Goal: Register for event/course

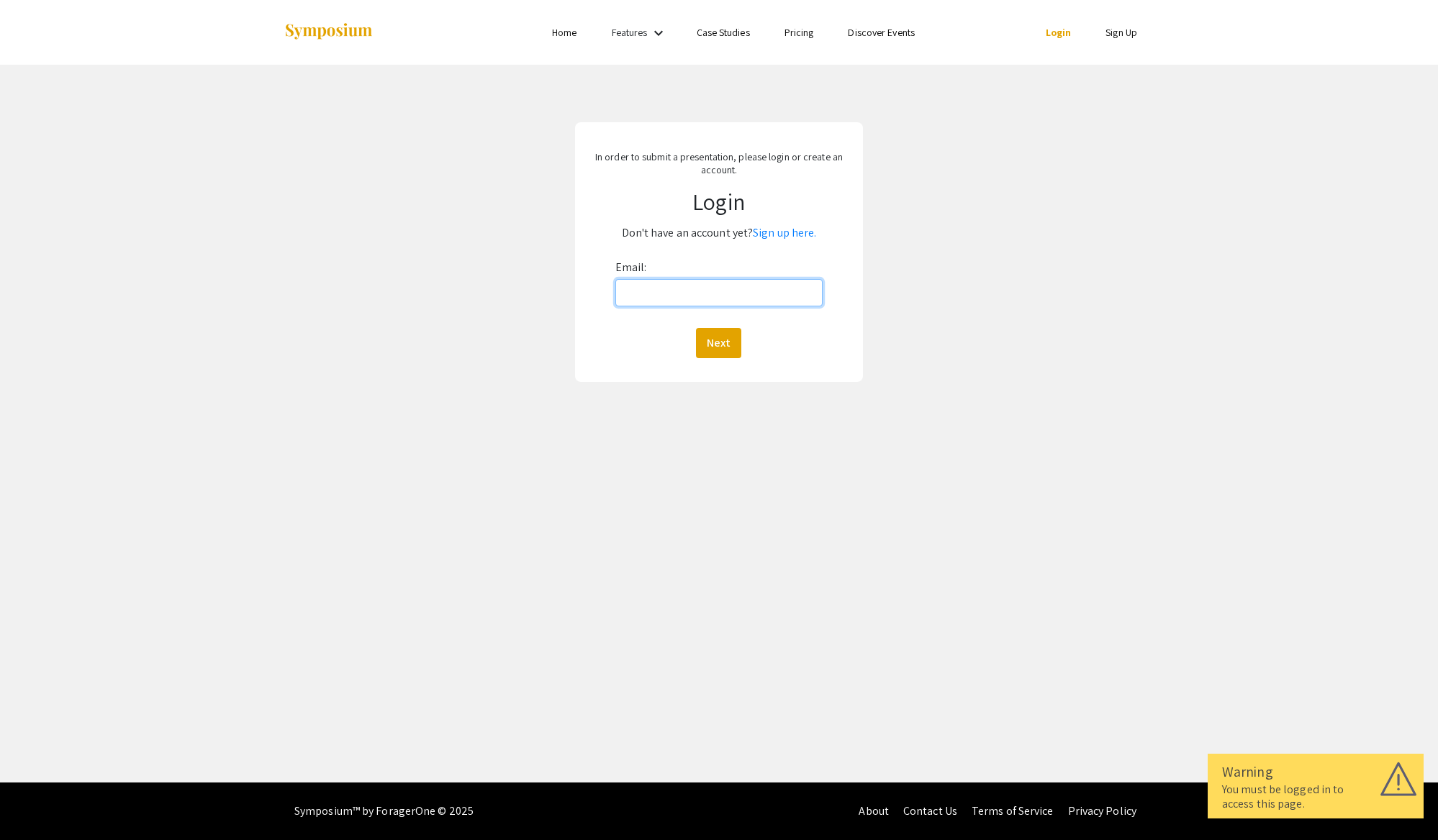
click at [686, 301] on input "Email:" at bounding box center [719, 293] width 207 height 27
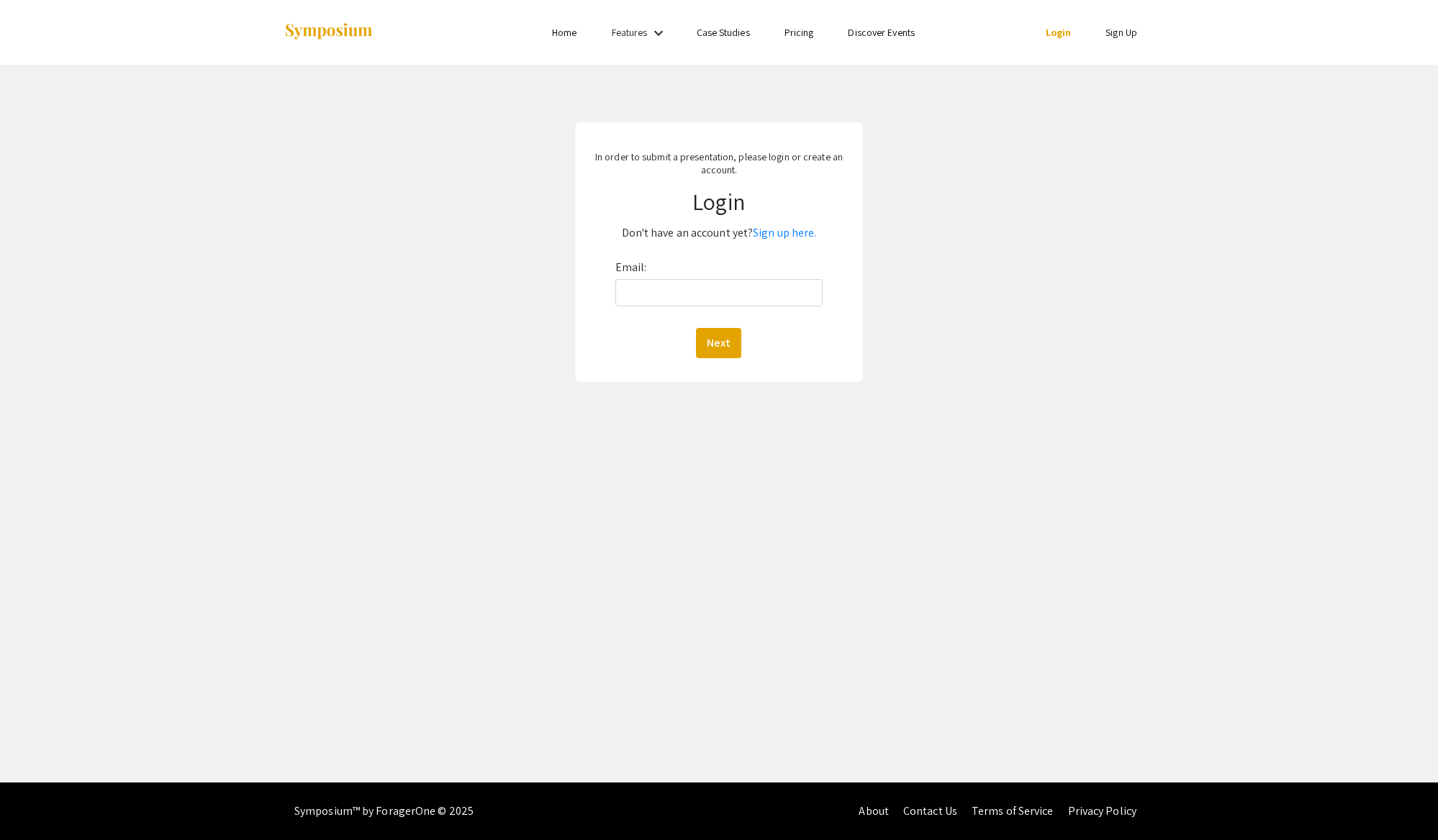
click at [981, 120] on div "In order to submit a presentation, please login or create an account. Login Don…" at bounding box center [718, 252] width 1459 height 375
click at [795, 241] on p "Don't have an account yet? Sign up here." at bounding box center [718, 232] width 259 height 23
click at [767, 238] on link "Sign up here." at bounding box center [785, 232] width 63 height 15
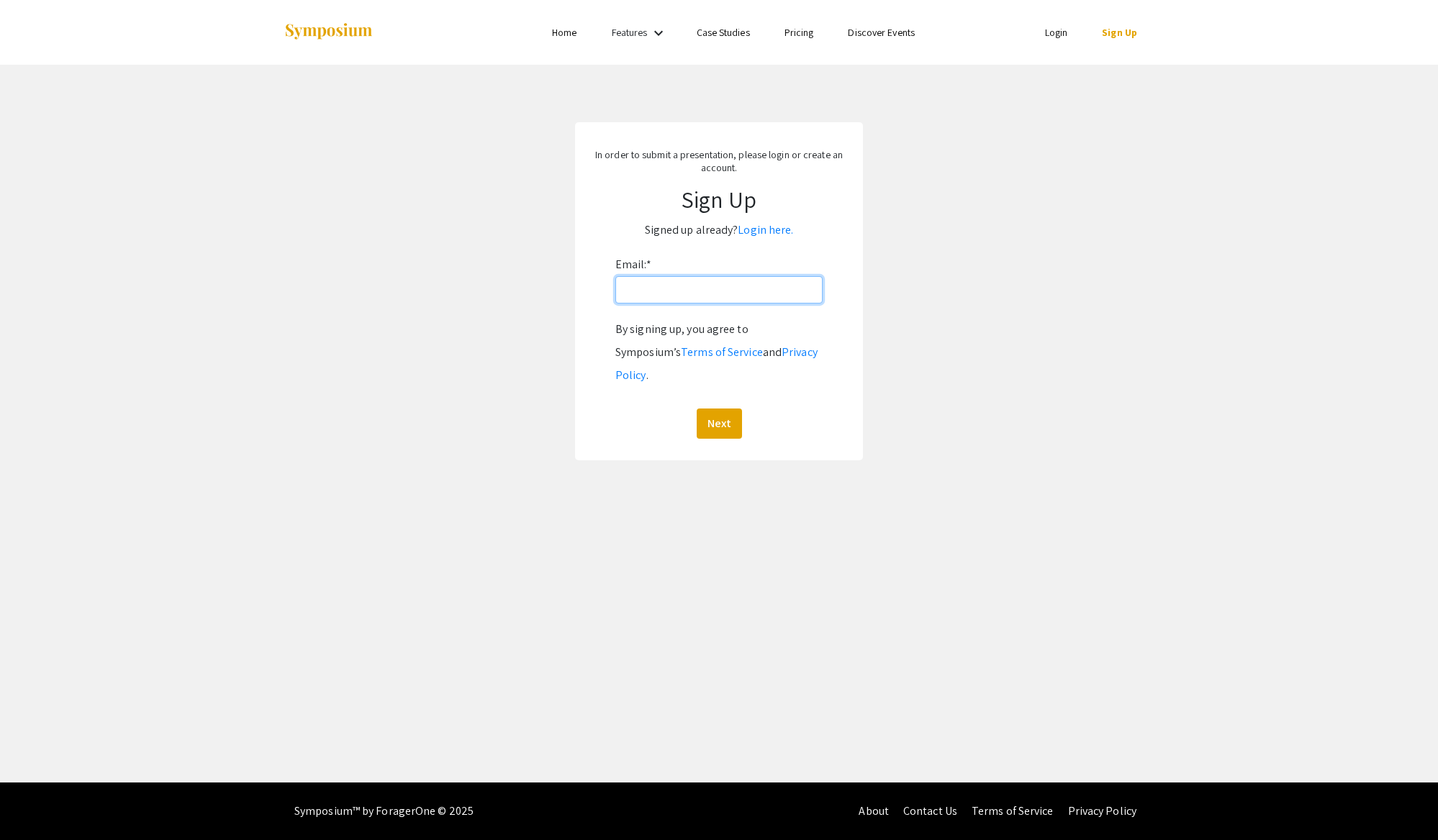
click at [699, 301] on input "Email: *" at bounding box center [719, 290] width 207 height 27
type input "phatvong2332@gmail.com"
click at [697, 408] on button "Next" at bounding box center [719, 423] width 45 height 30
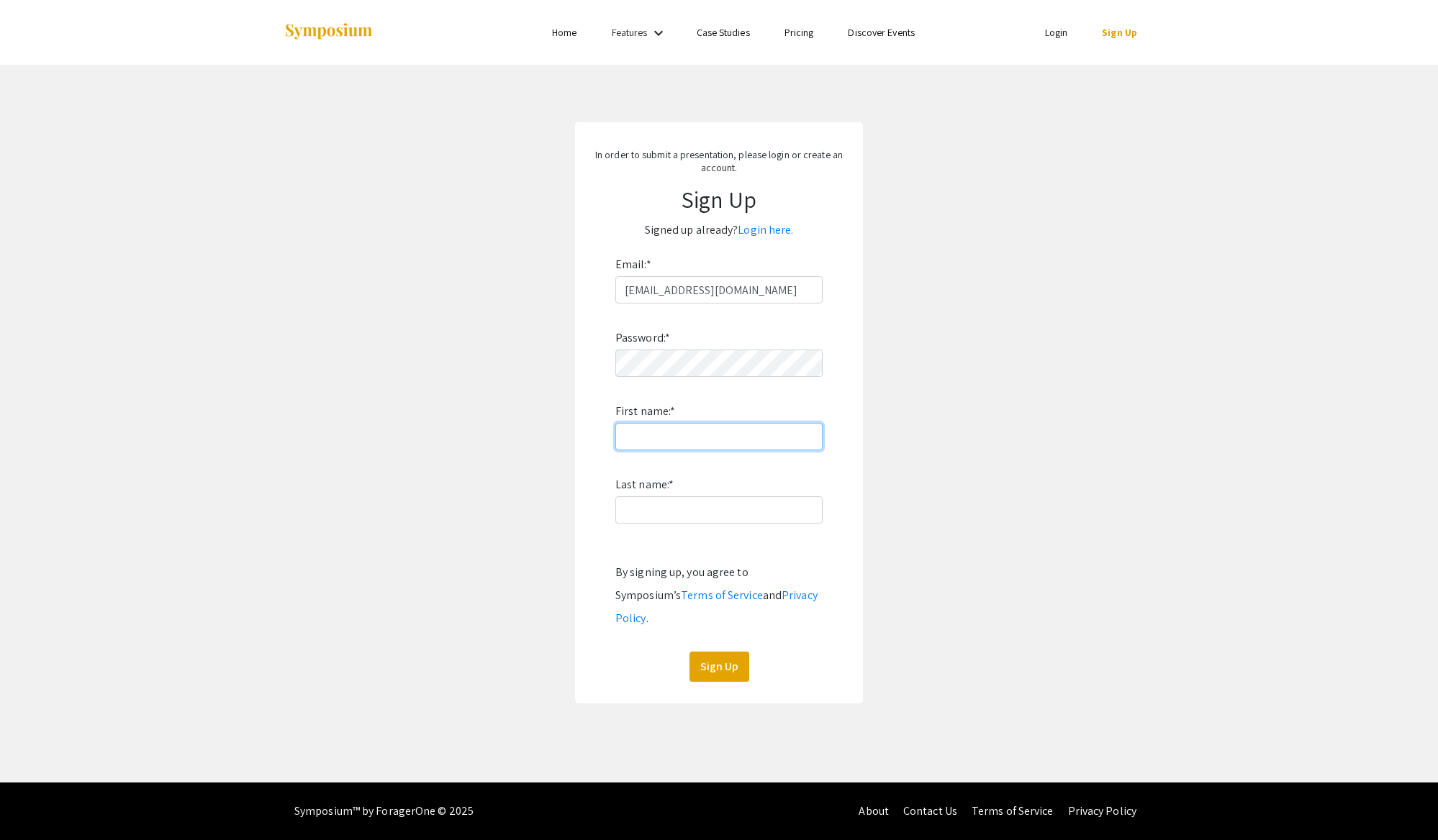
click at [676, 426] on input "First name: *" at bounding box center [719, 437] width 207 height 27
type input "Kingsley"
type input "Vong"
click at [716, 653] on button "Sign Up" at bounding box center [719, 667] width 60 height 30
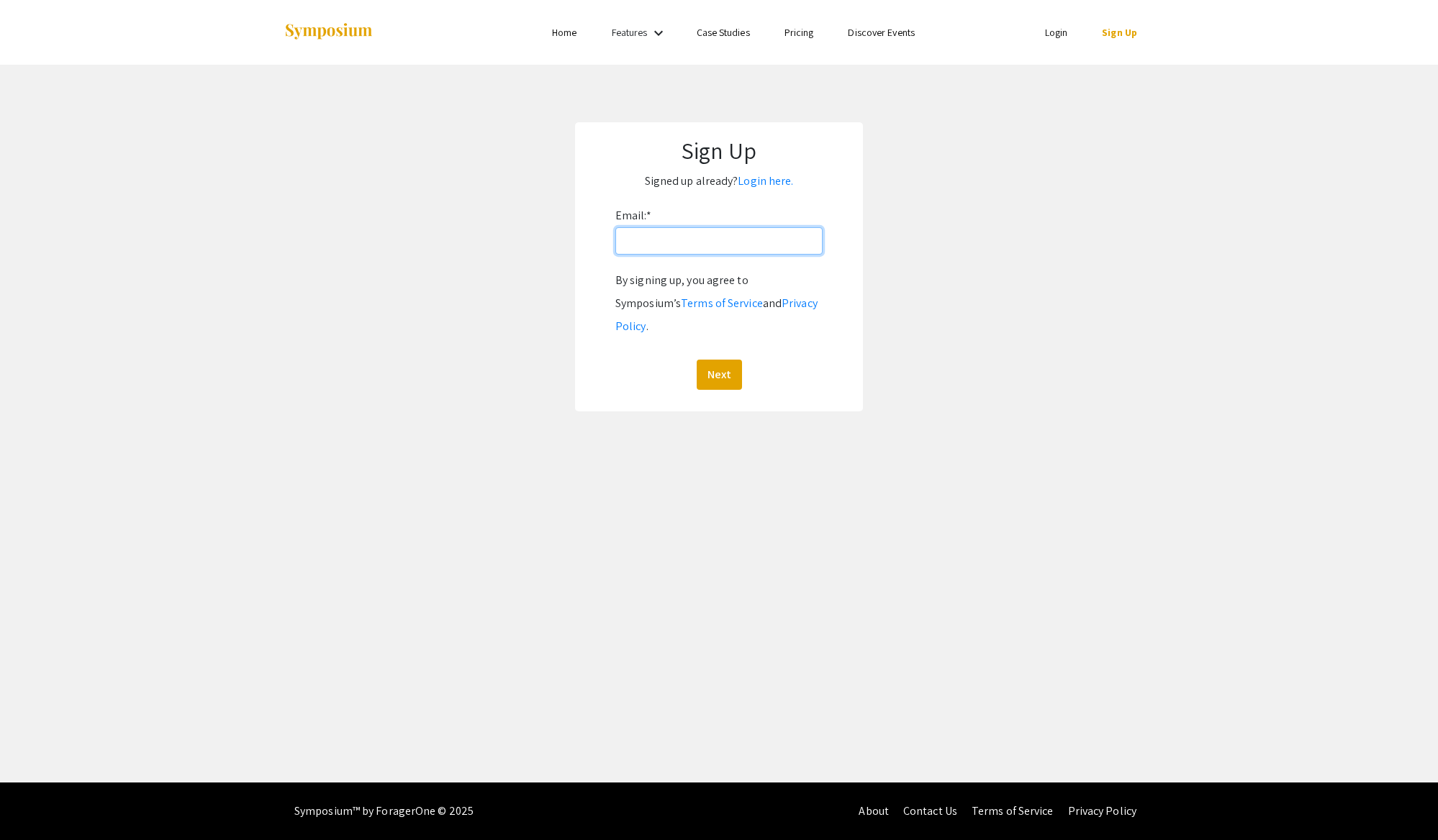
click at [675, 234] on input "Email: *" at bounding box center [719, 241] width 207 height 27
click at [697, 360] on button "Next" at bounding box center [719, 374] width 45 height 30
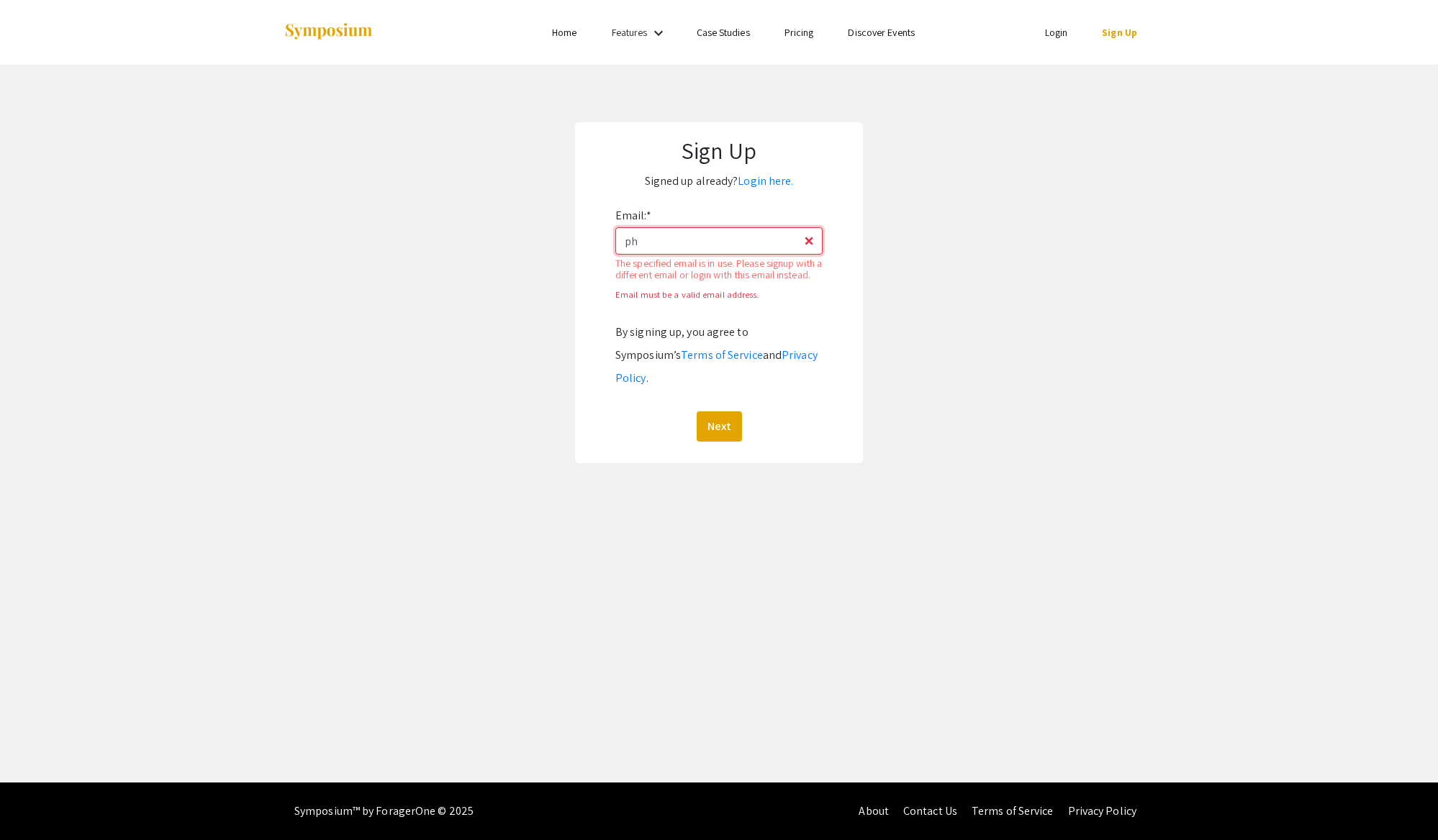
type input "p"
click at [781, 184] on link "Login here." at bounding box center [765, 181] width 56 height 15
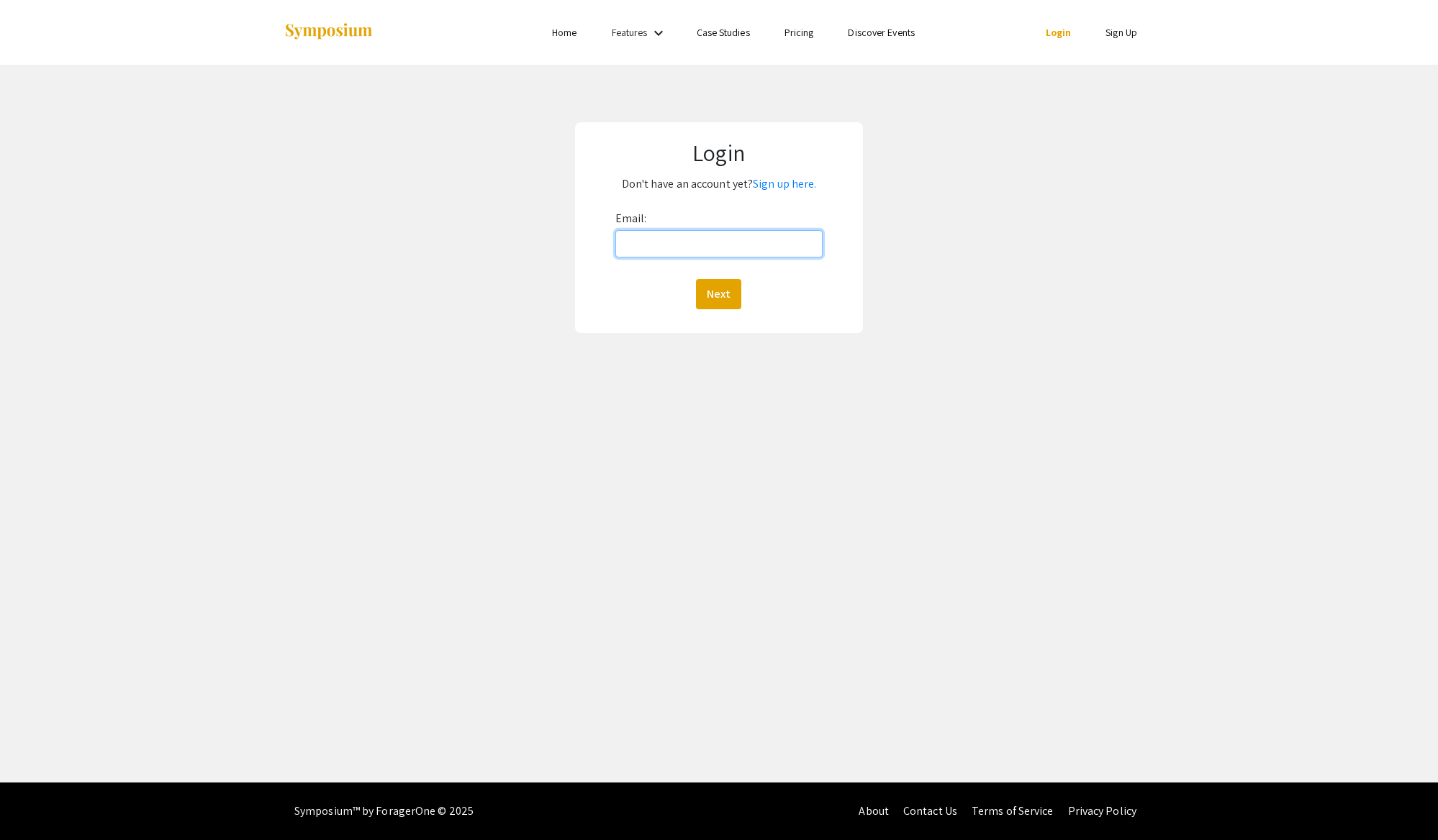
click at [692, 248] on input "Email:" at bounding box center [719, 244] width 207 height 27
type input "phatvong2332@gmail.com"
click at [715, 297] on button "Next" at bounding box center [718, 294] width 45 height 30
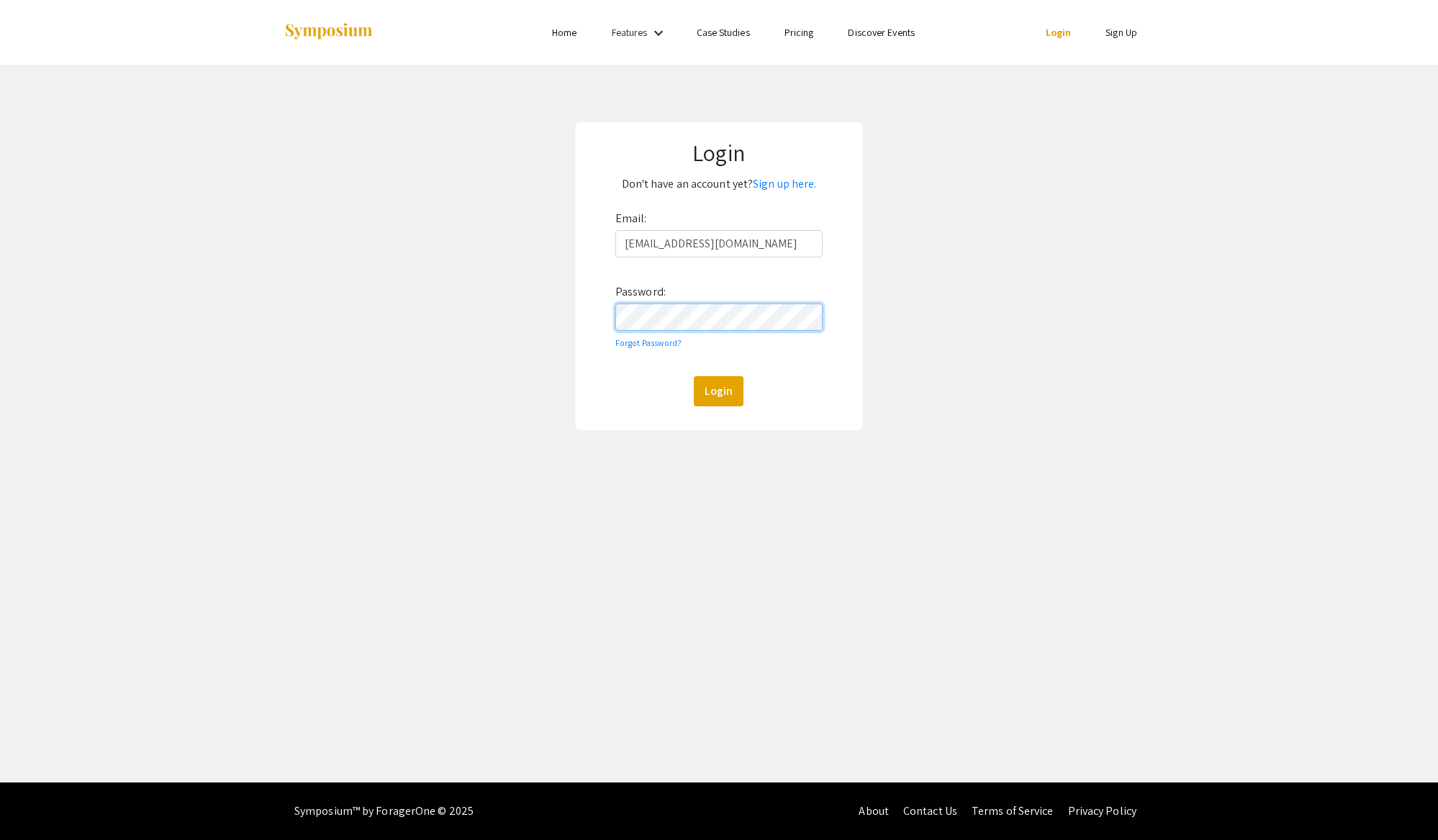
click at [693, 376] on button "Login" at bounding box center [718, 391] width 50 height 30
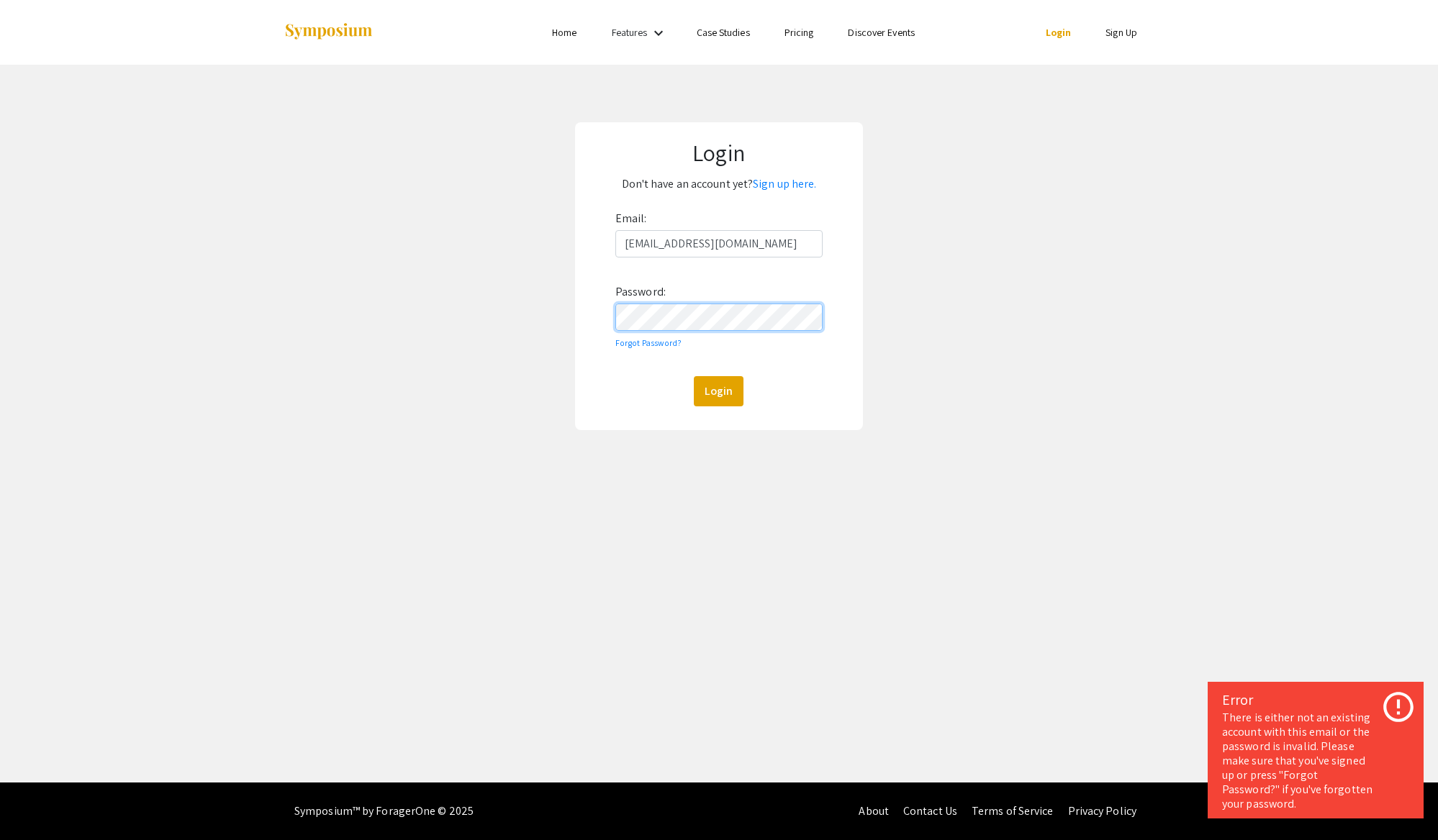
click at [693, 376] on button "Login" at bounding box center [718, 391] width 50 height 30
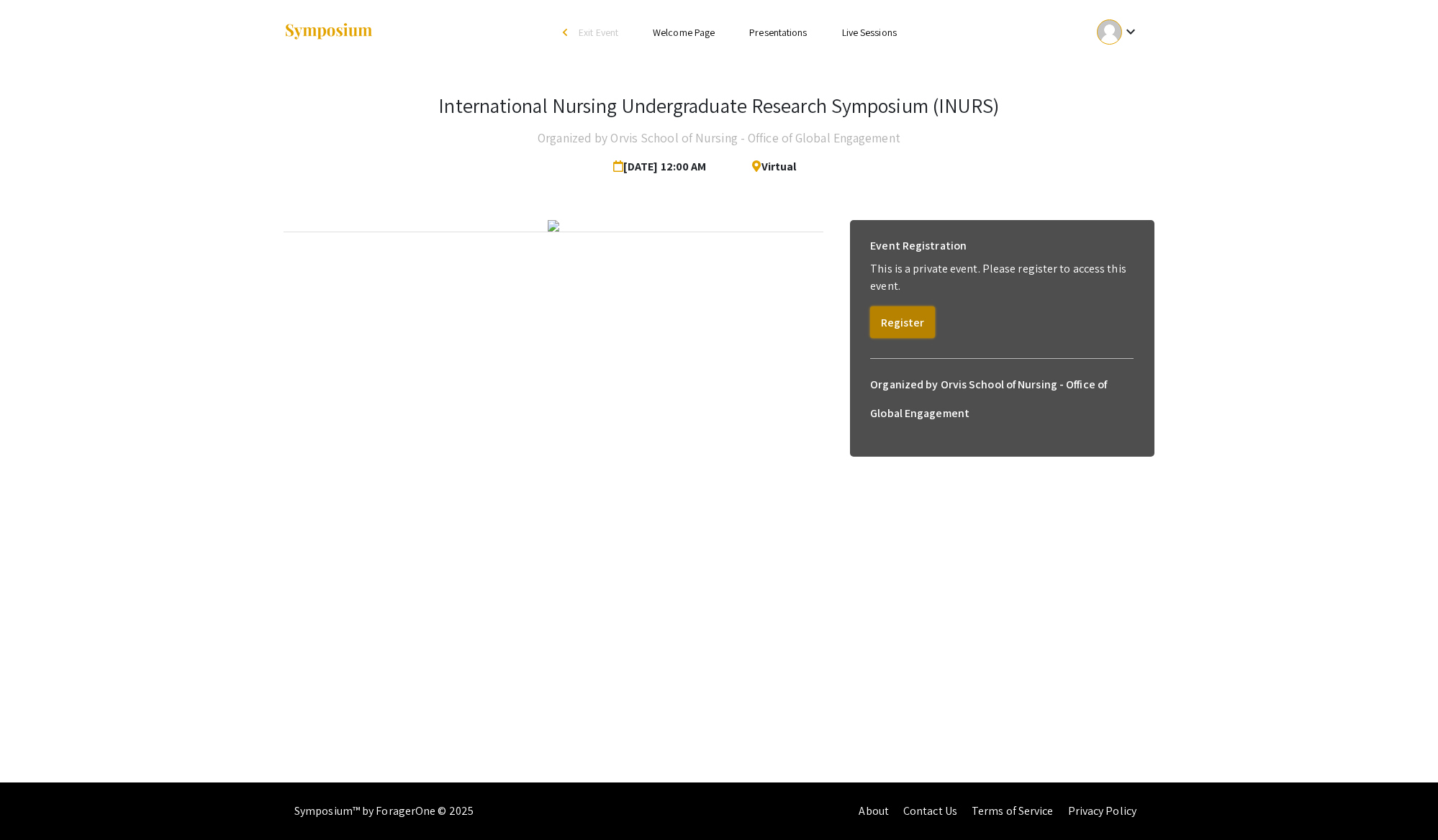
click at [912, 326] on button "Register" at bounding box center [903, 322] width 65 height 32
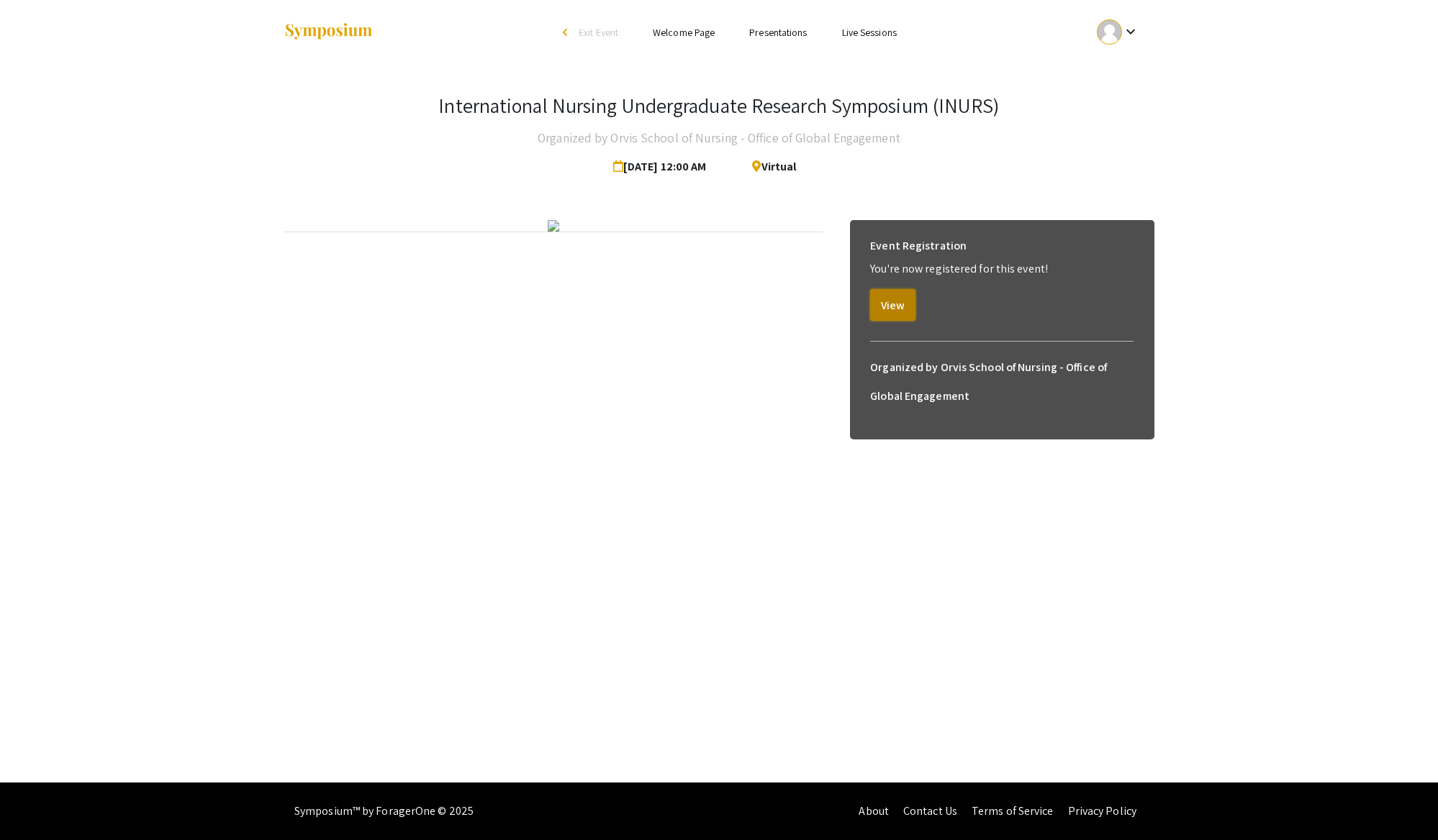
click at [910, 307] on button "View" at bounding box center [893, 304] width 45 height 32
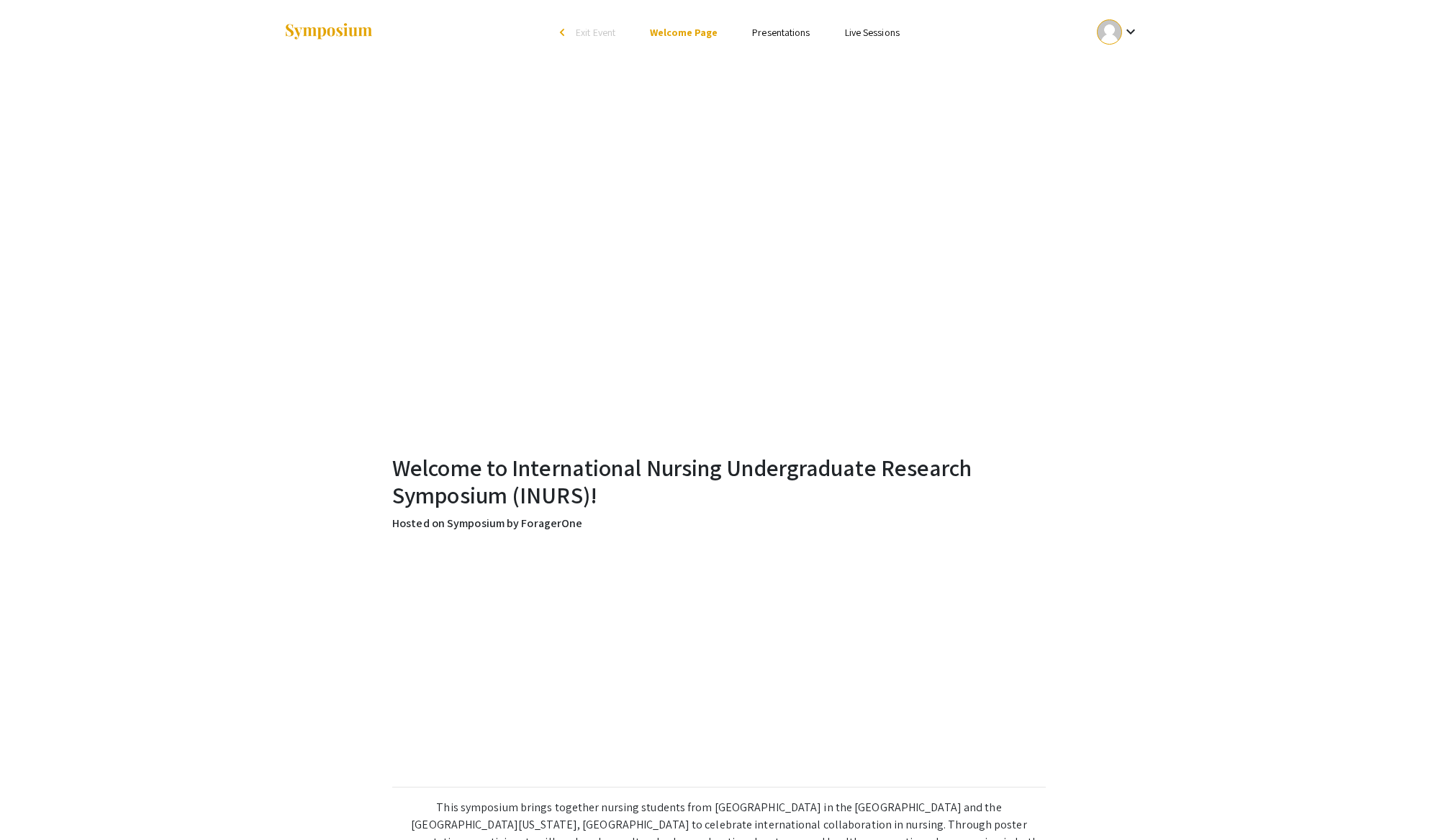
click at [777, 33] on link "Presentations" at bounding box center [781, 32] width 57 height 13
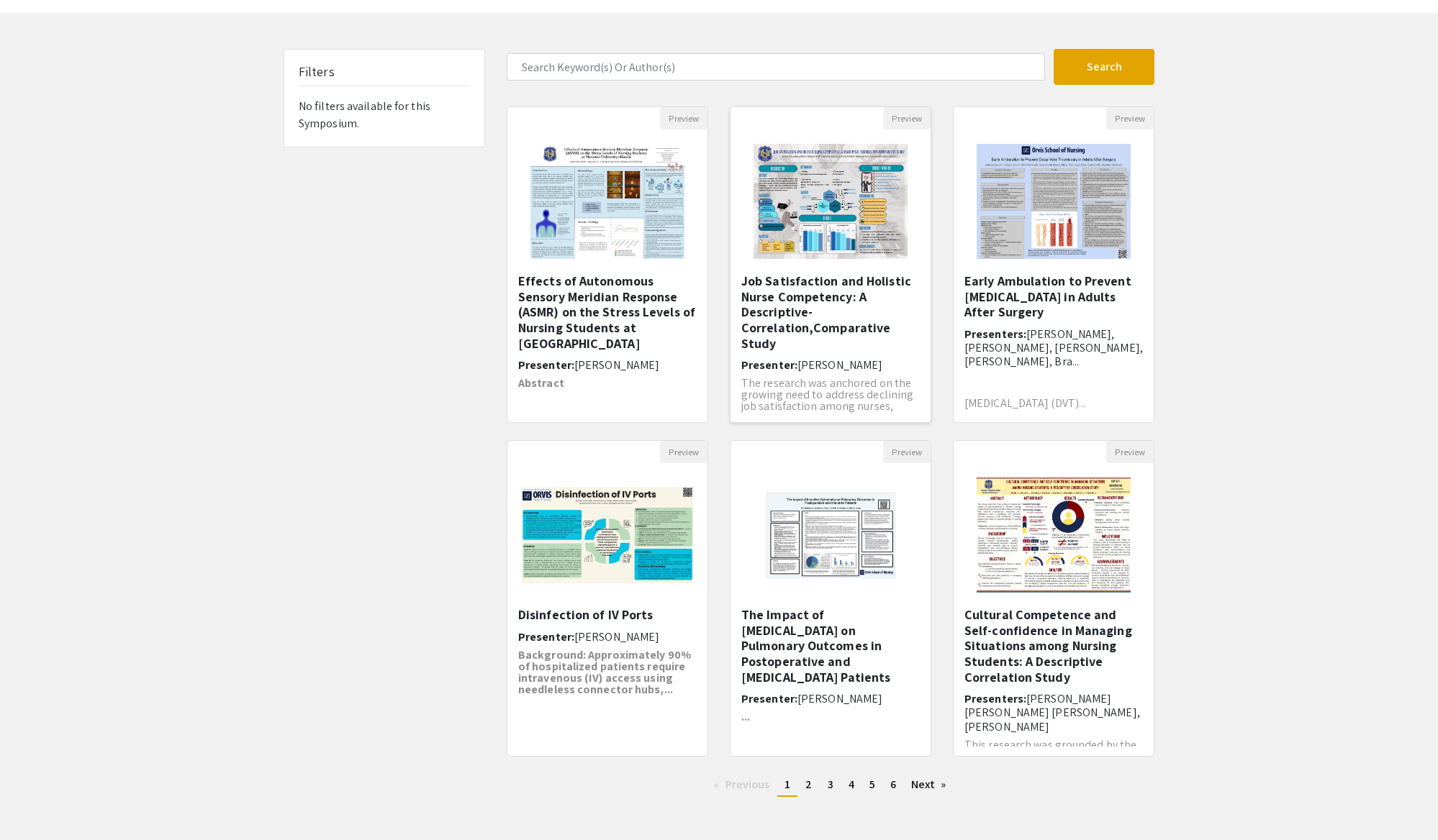
scroll to position [22, 0]
